Goal: Task Accomplishment & Management: Use online tool/utility

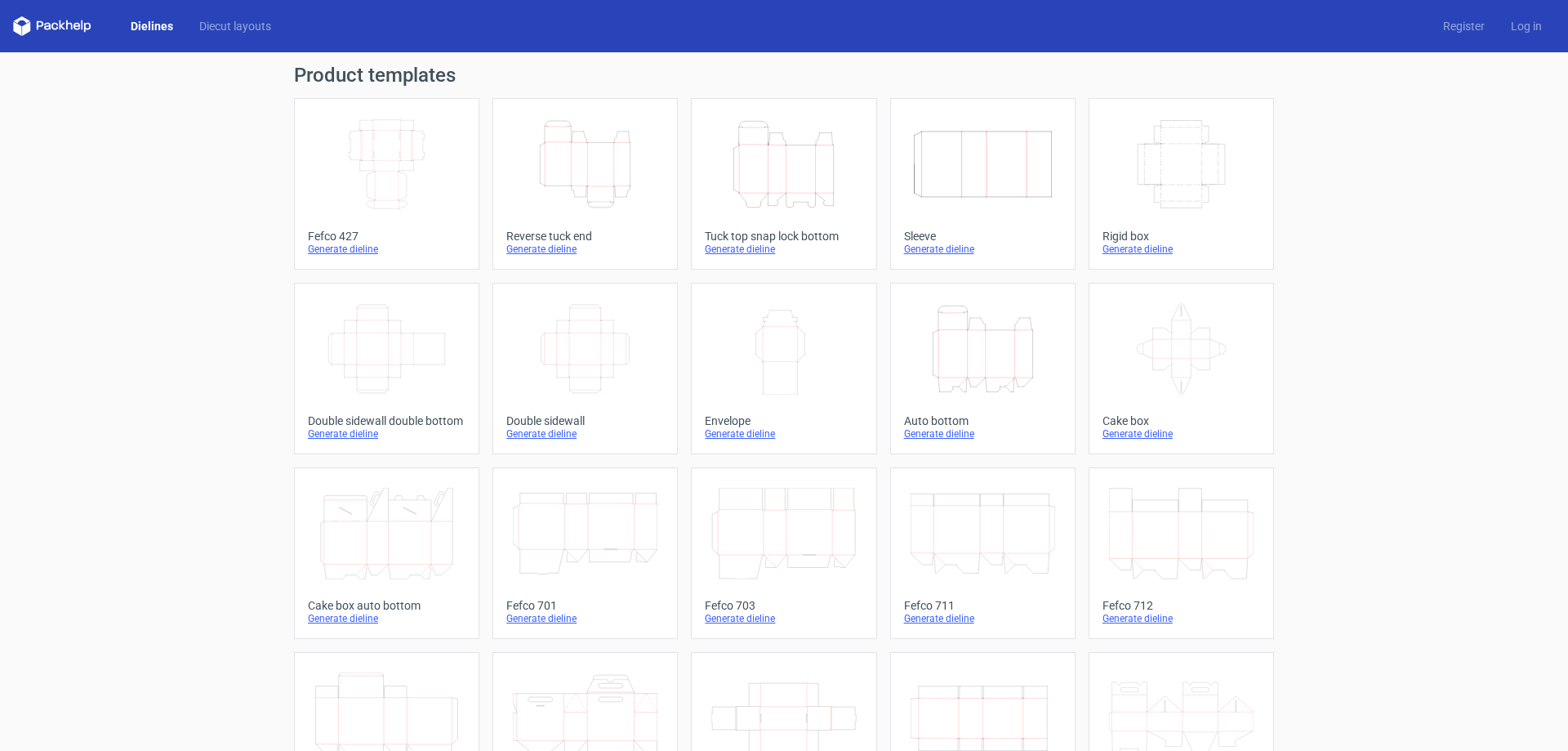
click at [377, 173] on icon "Width Depth Height" at bounding box center [386, 164] width 144 height 92
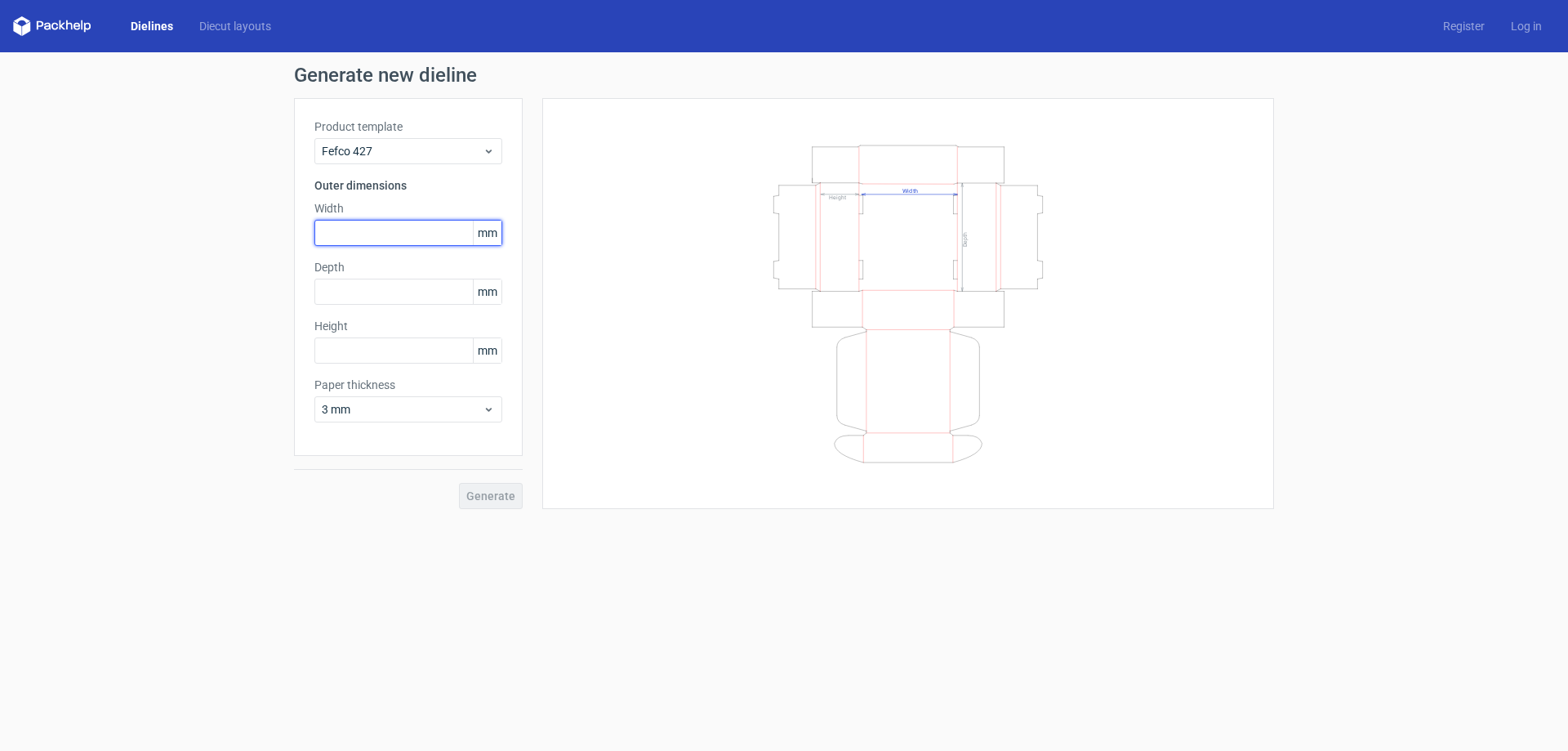
click at [382, 236] on input "text" at bounding box center [408, 233] width 188 height 26
type input "300"
click at [361, 289] on input "text" at bounding box center [408, 291] width 188 height 26
type input "250"
click at [346, 352] on input "text" at bounding box center [408, 350] width 188 height 26
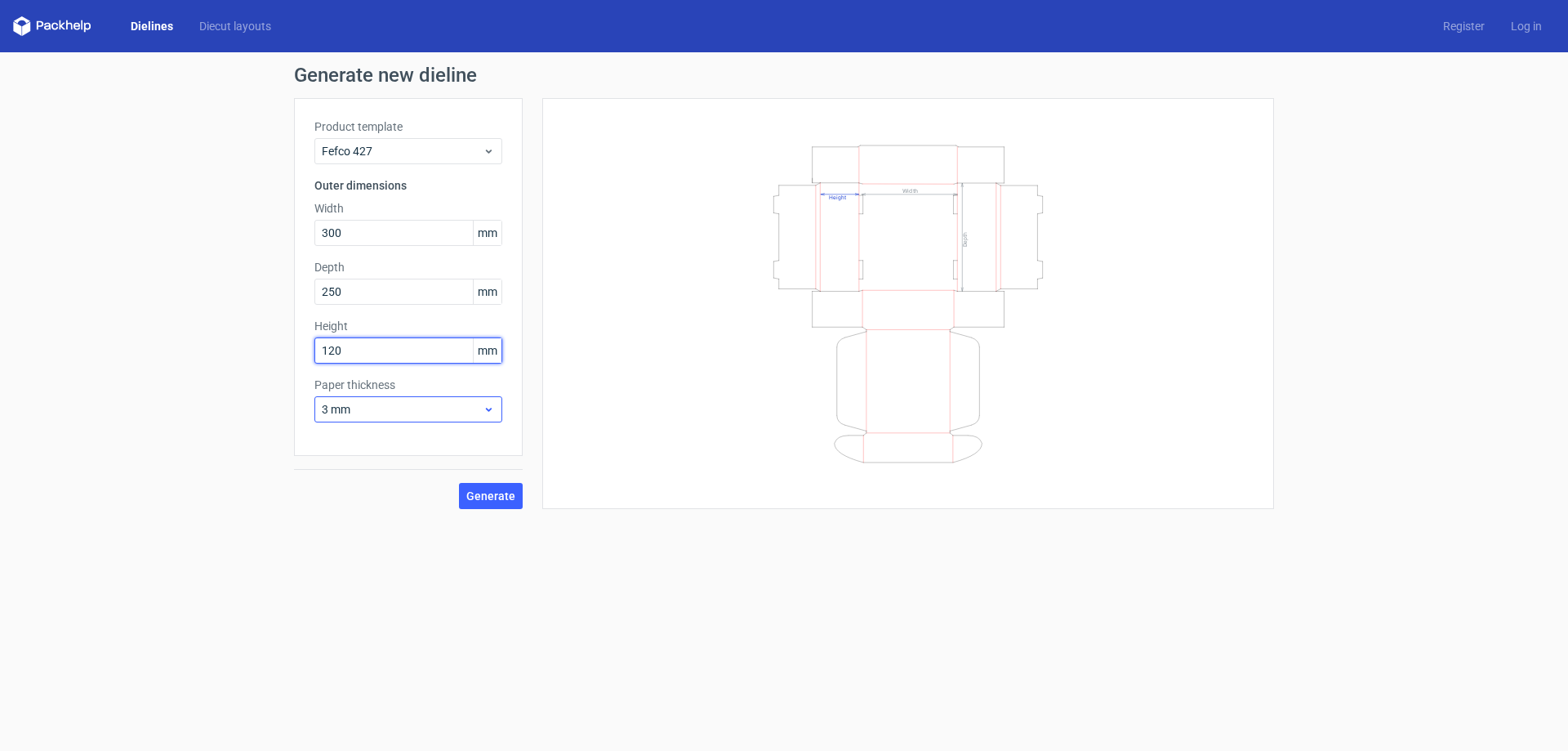
type input "120"
click at [399, 414] on span "3 mm" at bounding box center [403, 409] width 161 height 16
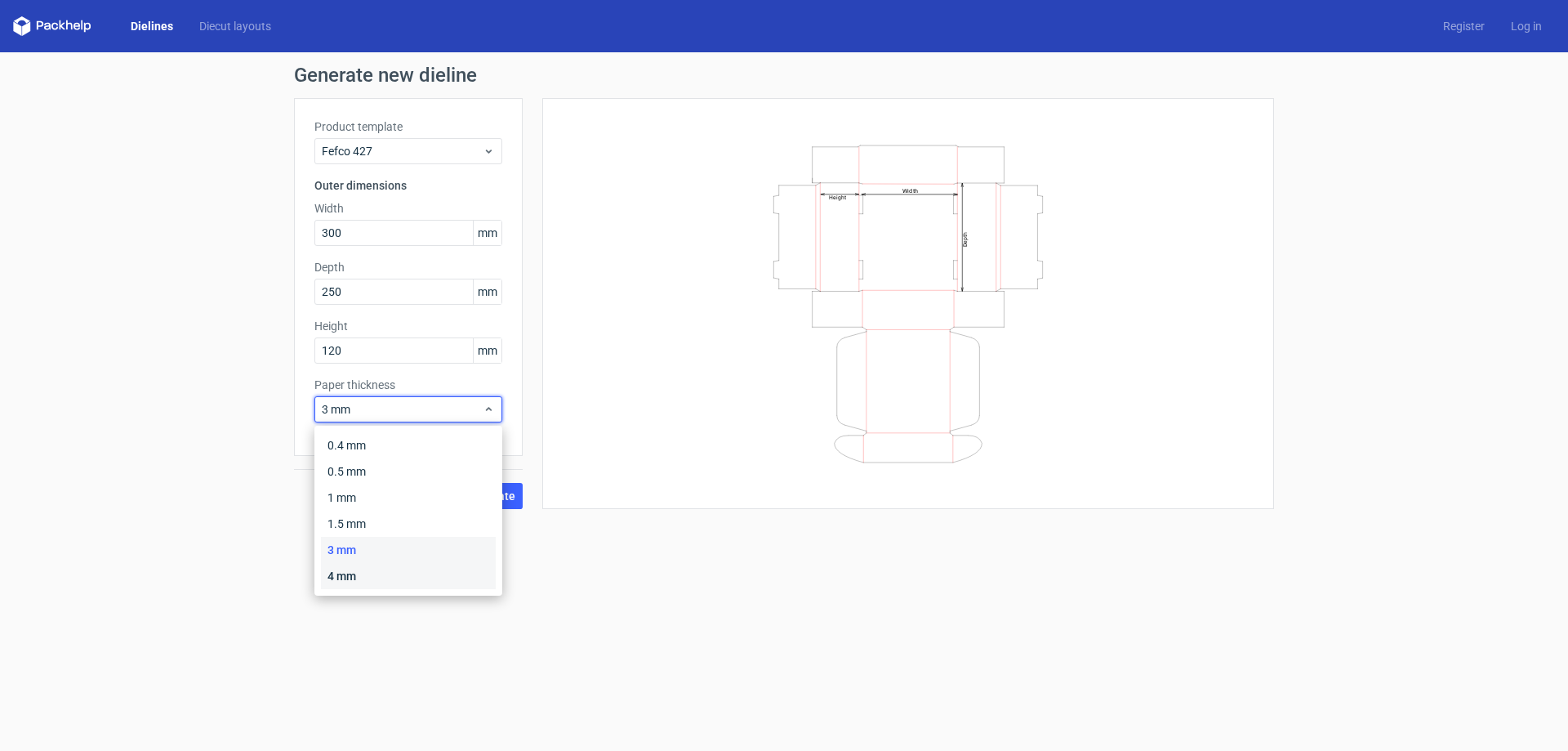
click at [364, 573] on div "4 mm" at bounding box center [409, 576] width 175 height 26
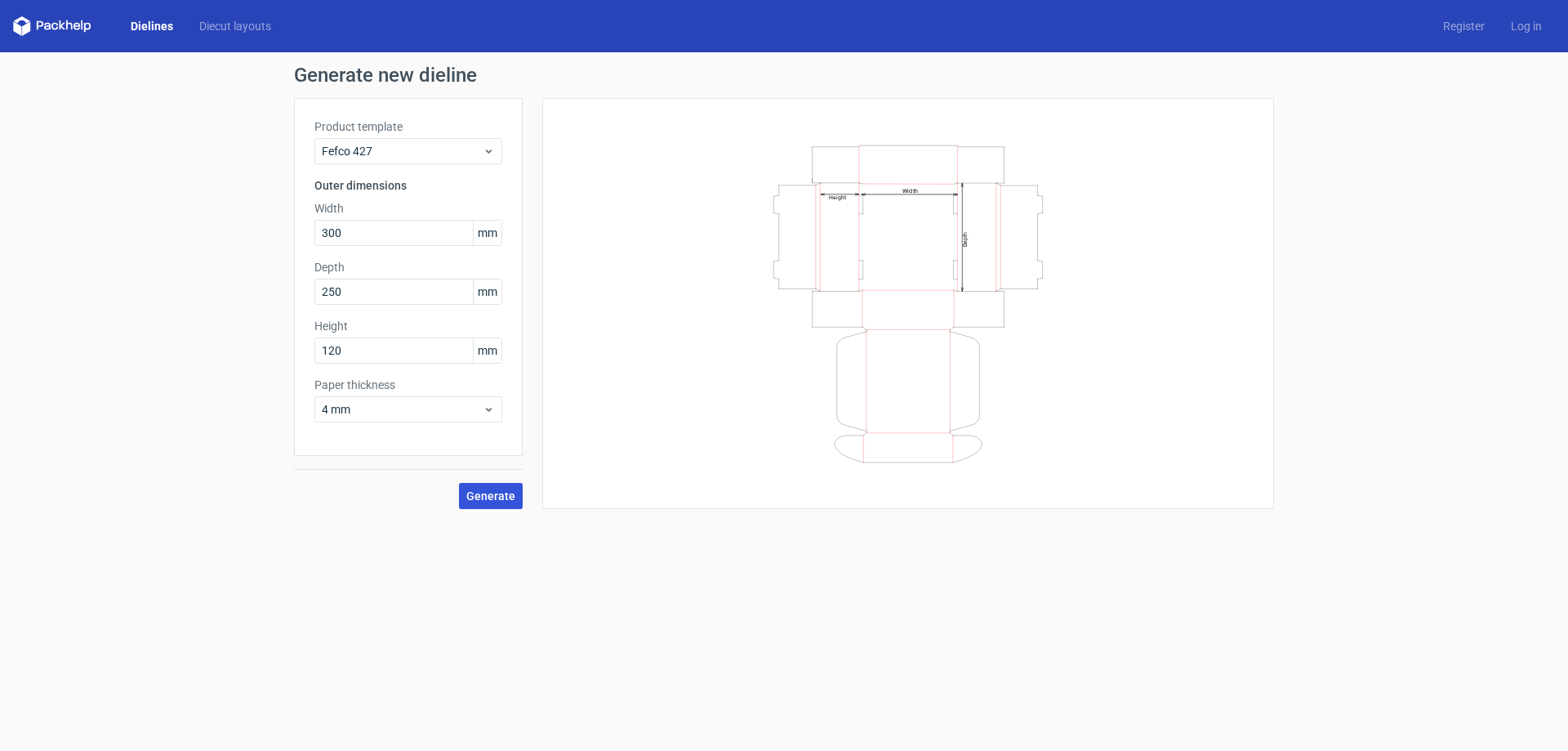
click at [487, 492] on span "Generate" at bounding box center [490, 496] width 49 height 12
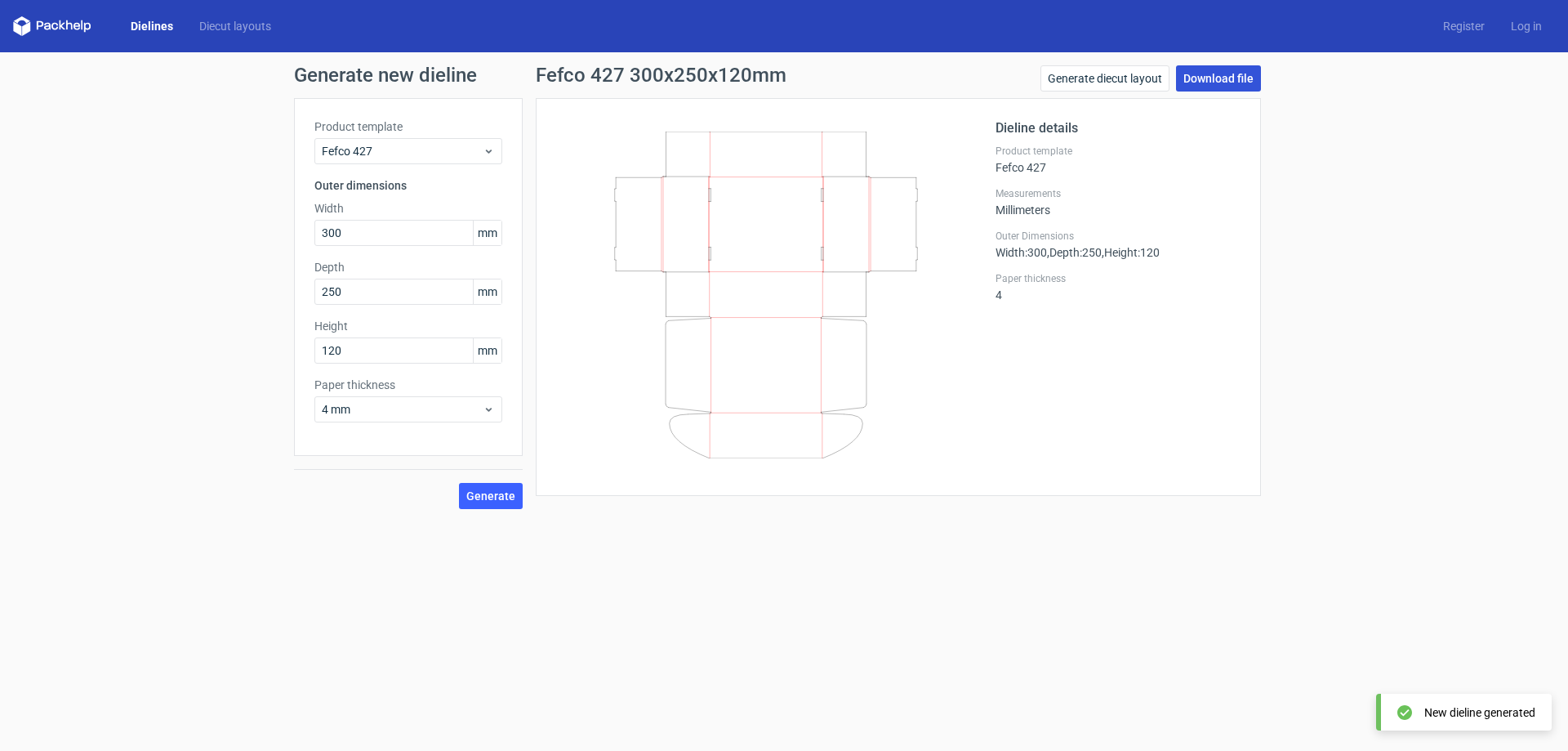
click at [1225, 81] on link "Download file" at bounding box center [1218, 79] width 85 height 26
